Goal: Task Accomplishment & Management: Use online tool/utility

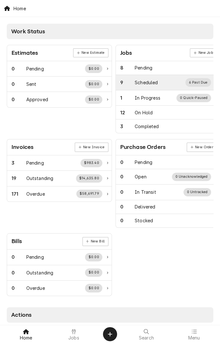
click at [154, 83] on div "Scheduled" at bounding box center [145, 82] width 23 height 7
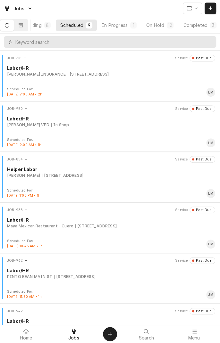
scroll to position [0, 61]
click at [153, 24] on div "On Hold" at bounding box center [150, 25] width 18 height 7
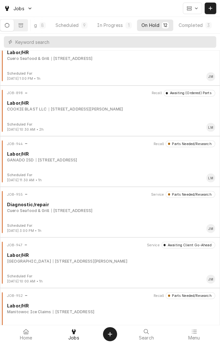
scroll to position [333, 0]
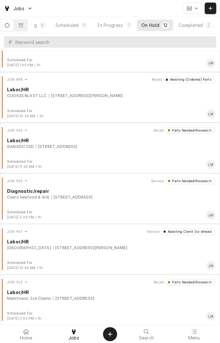
click at [161, 255] on div "JOB-947 Service Awaiting Client Go-Ahead Labor/HR UNIVERSITY OF HOUSTON-VICTORI…" at bounding box center [110, 244] width 214 height 32
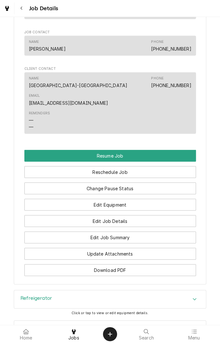
scroll to position [466, 0]
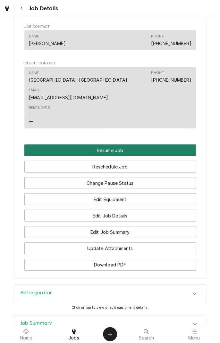
click at [189, 144] on button "Resume Job" at bounding box center [109, 150] width 171 height 12
